Goal: Find specific page/section: Find specific page/section

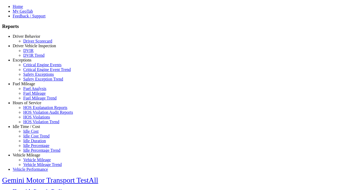
click at [30, 48] on link "Driver Vehicle Inspection" at bounding box center [34, 46] width 43 height 4
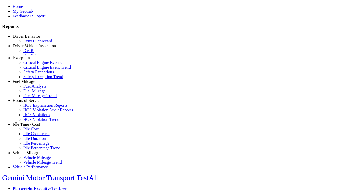
click at [33, 53] on link "DVIR" at bounding box center [28, 50] width 10 height 4
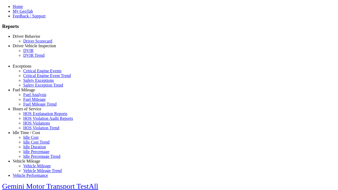
select select "**********"
